Goal: Find specific page/section: Find specific page/section

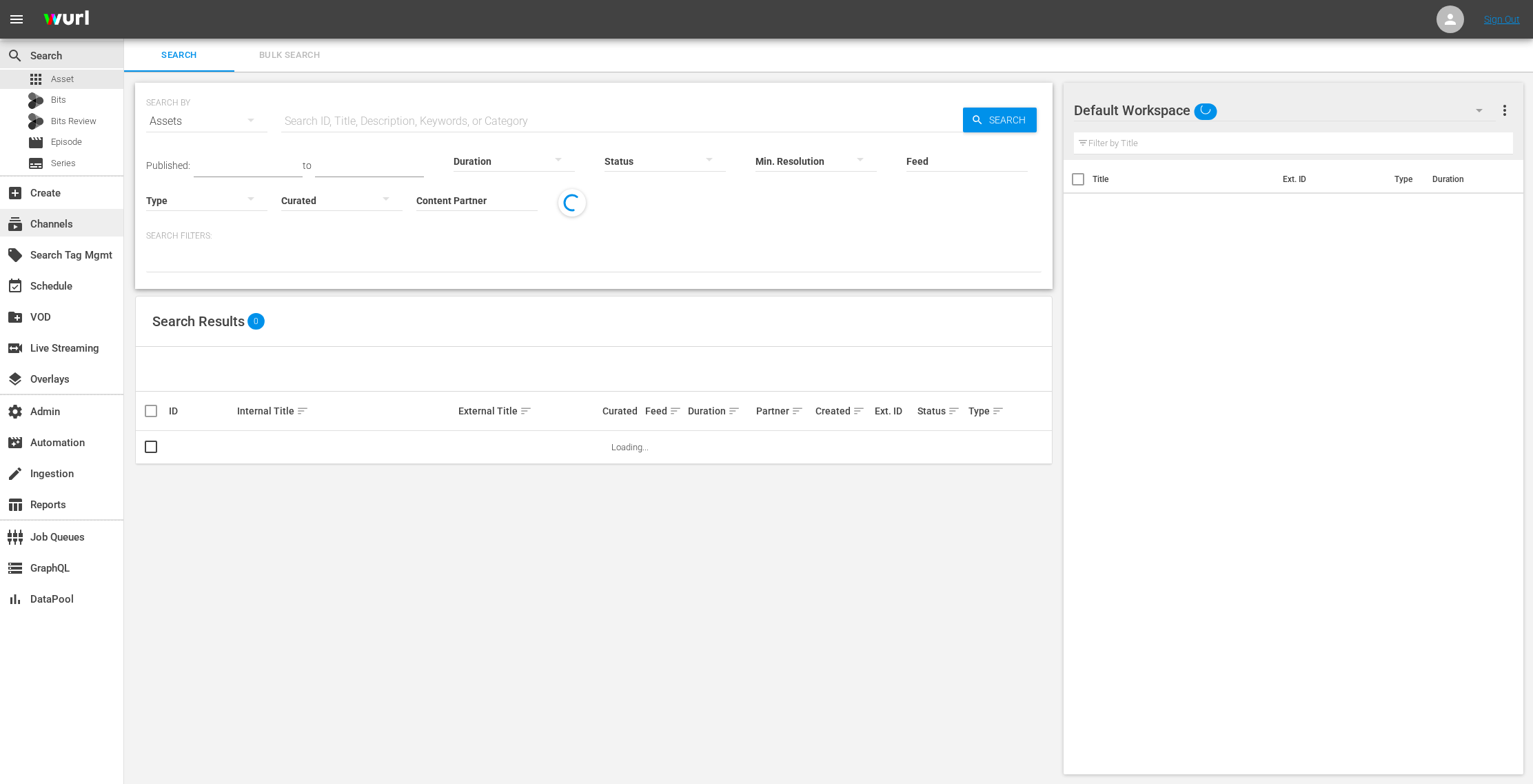
click at [75, 227] on div "subscriptions Channels" at bounding box center [39, 221] width 78 height 12
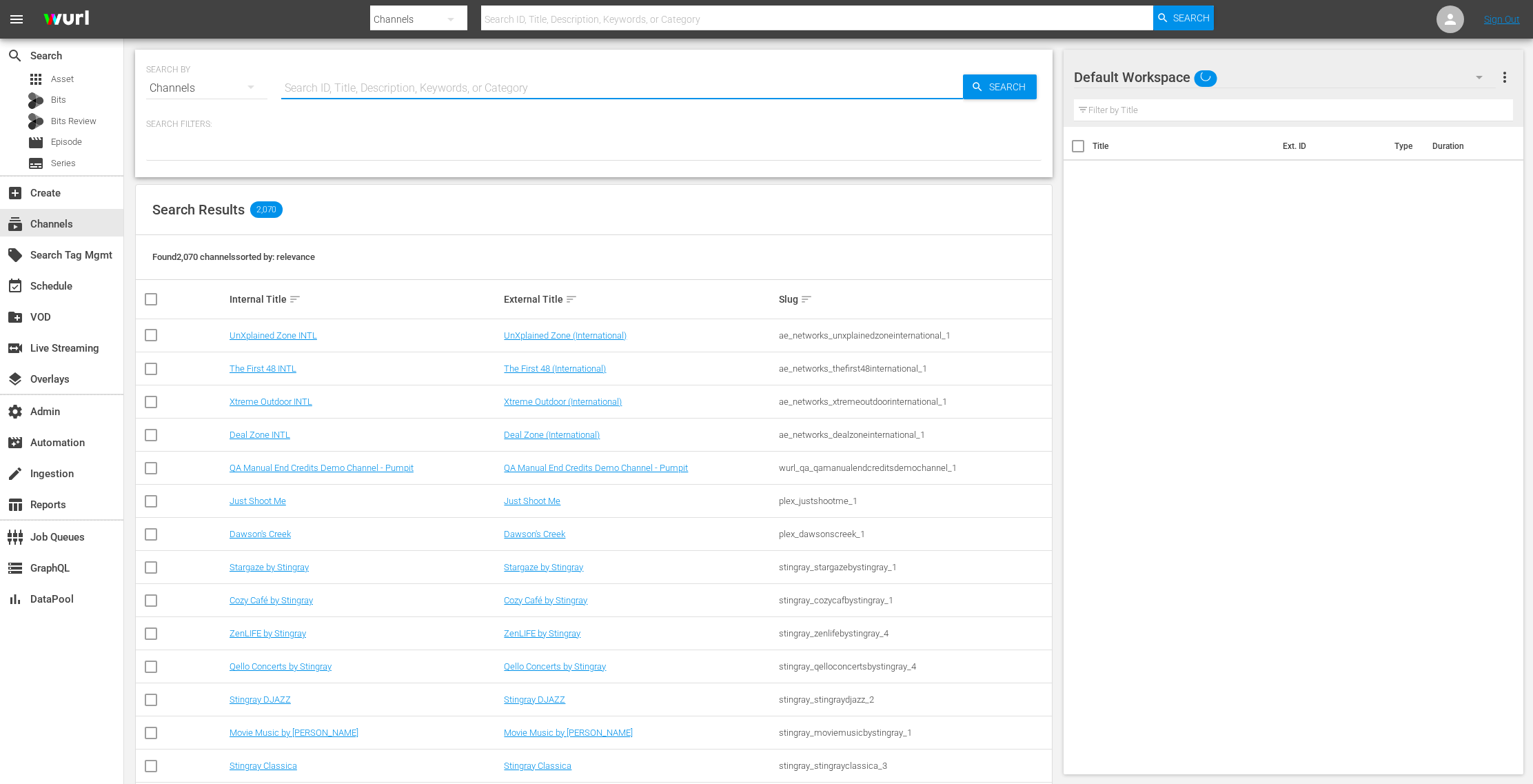
click at [384, 91] on input "text" at bounding box center [621, 89] width 681 height 33
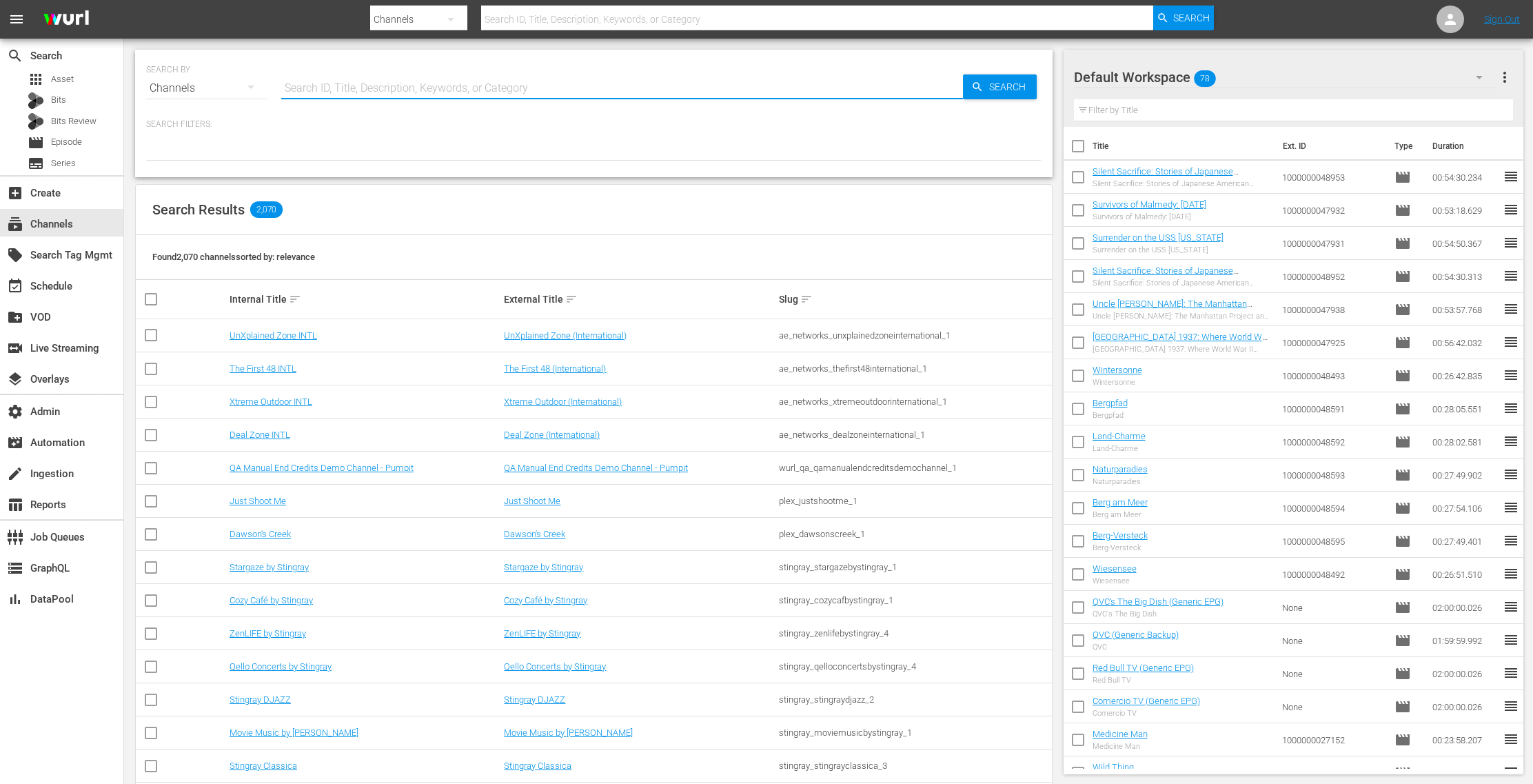
paste input "bloomberg_bloombergoriginals_6"
type input "bloomberg_bloombergoriginals_6"
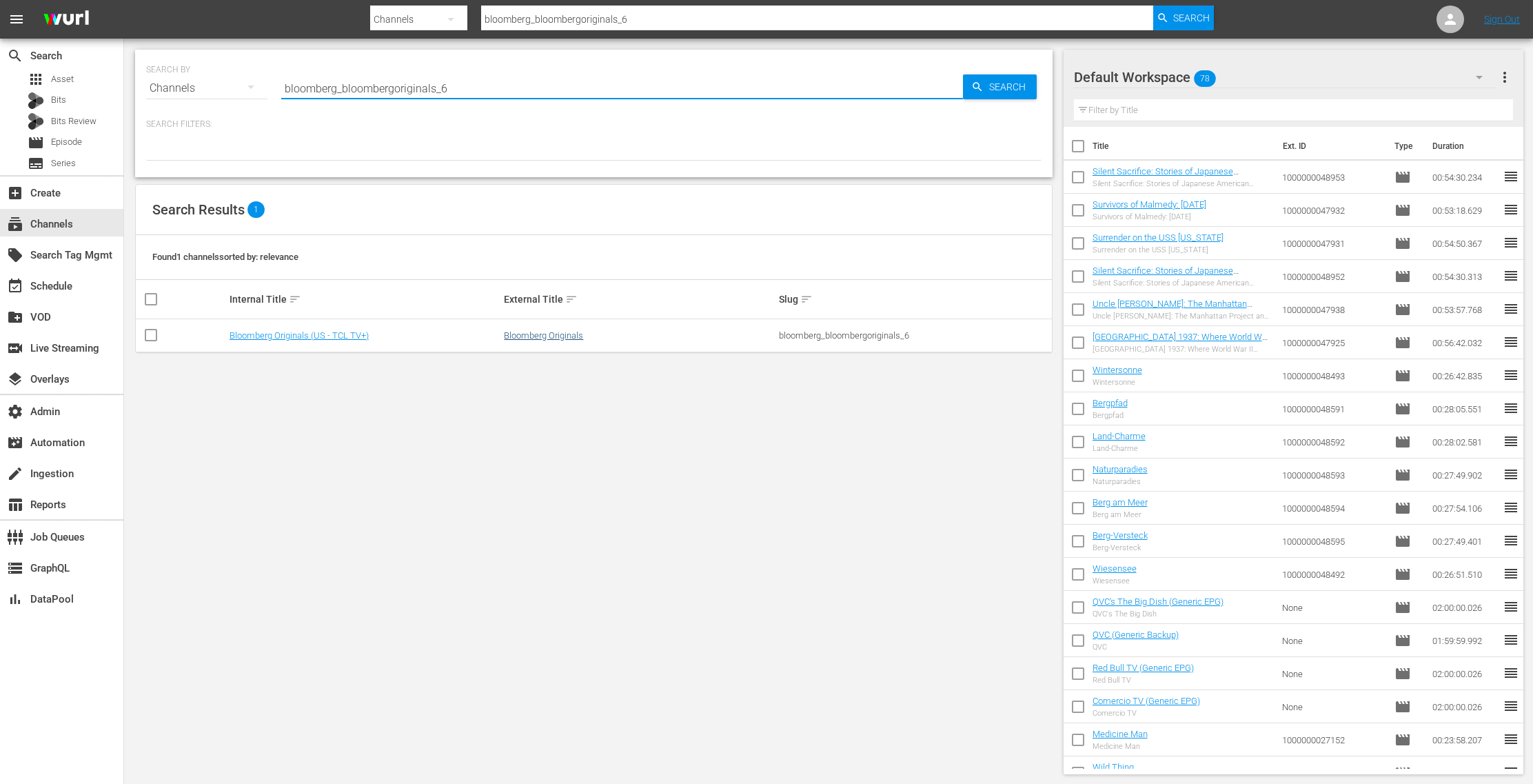
type input "bloomberg_bloombergoriginals_6"
click at [569, 338] on link "Bloomberg Originals" at bounding box center [544, 335] width 80 height 10
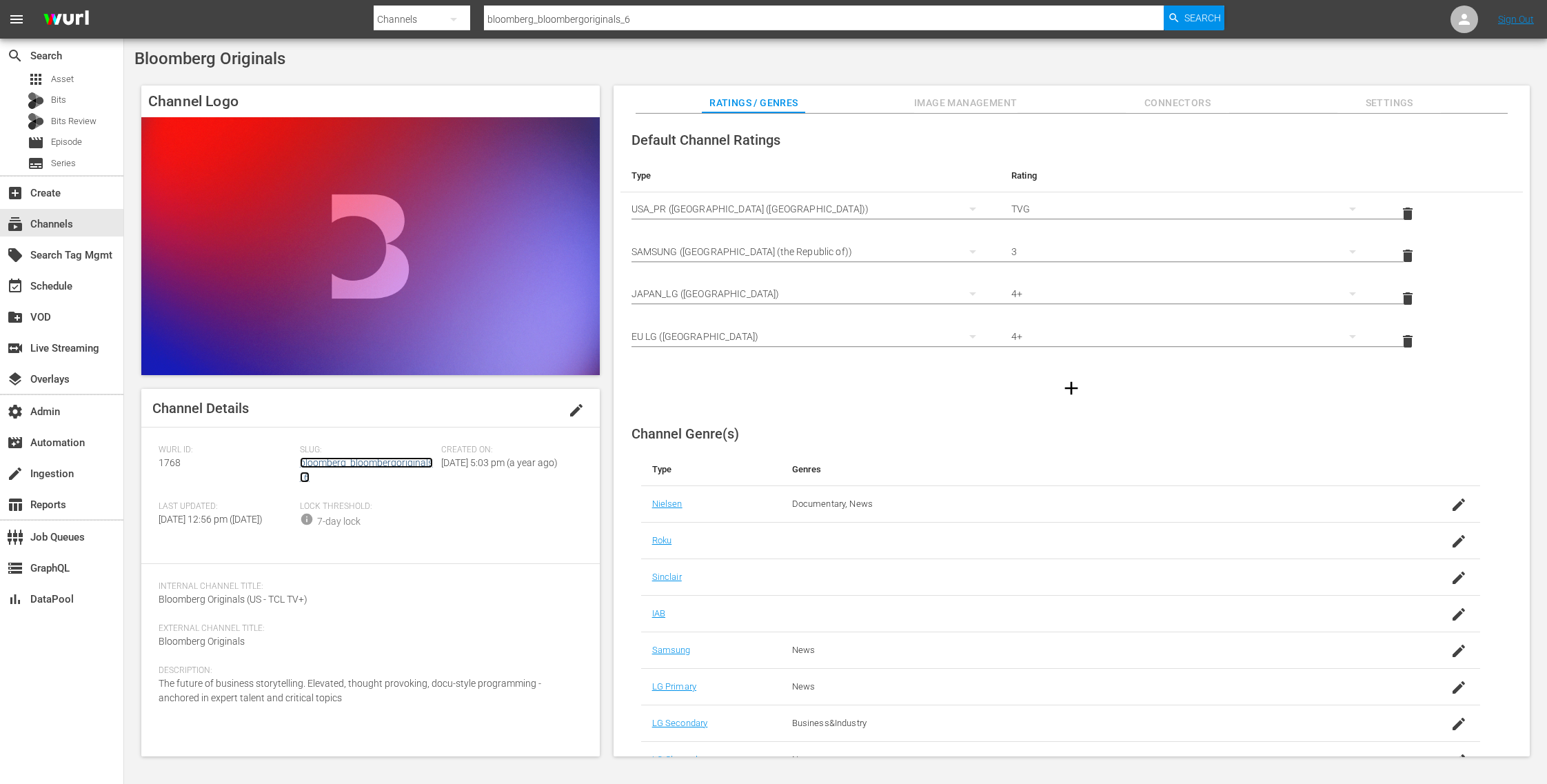
click at [412, 465] on link "bloomberg_bloombergoriginals_6" at bounding box center [366, 470] width 133 height 26
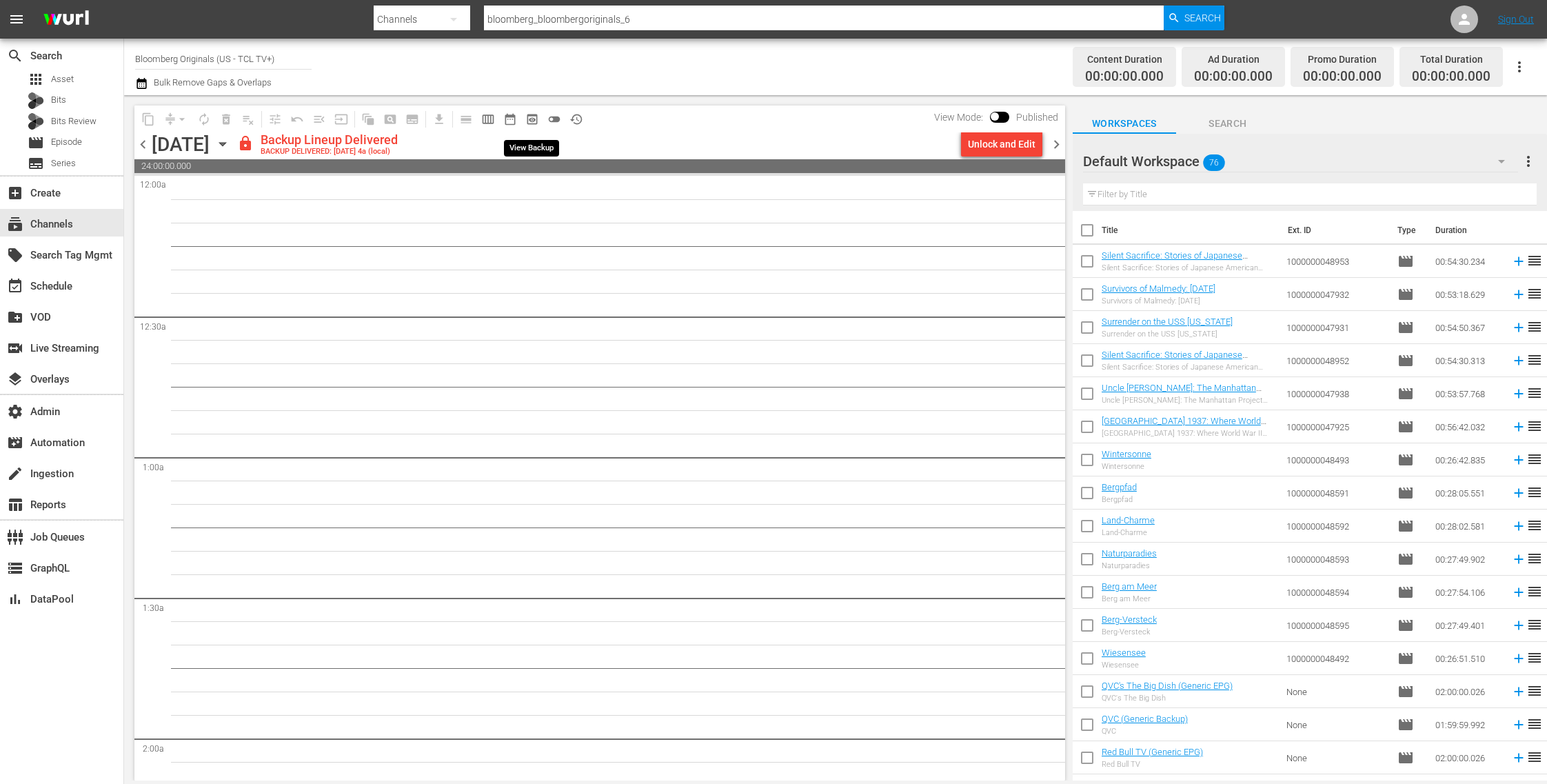
click at [526, 120] on span "preview_outlined" at bounding box center [532, 119] width 14 height 14
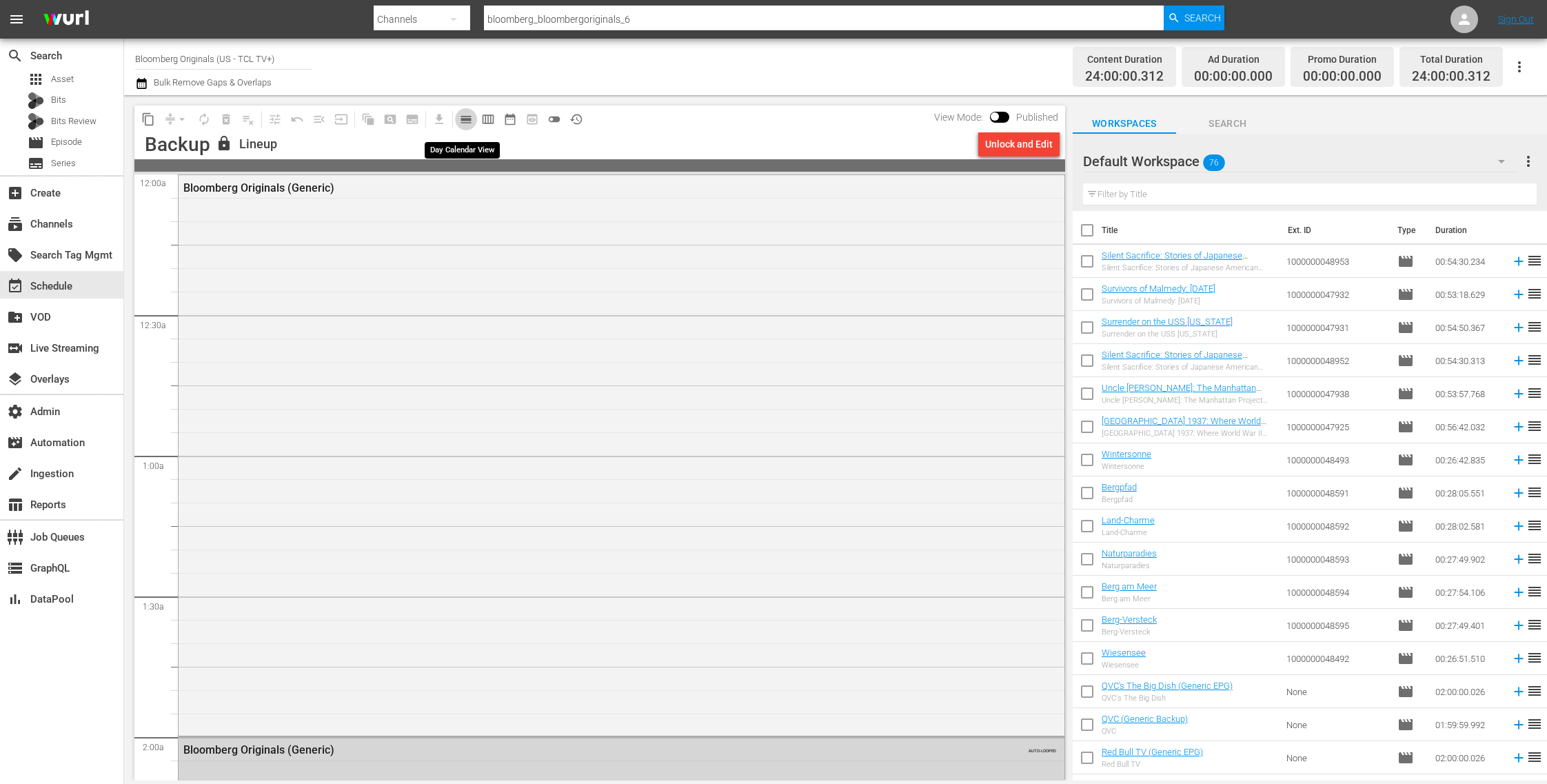
click at [465, 121] on span "calendar_view_day_outlined" at bounding box center [466, 119] width 14 height 14
